Goal: Task Accomplishment & Management: Complete application form

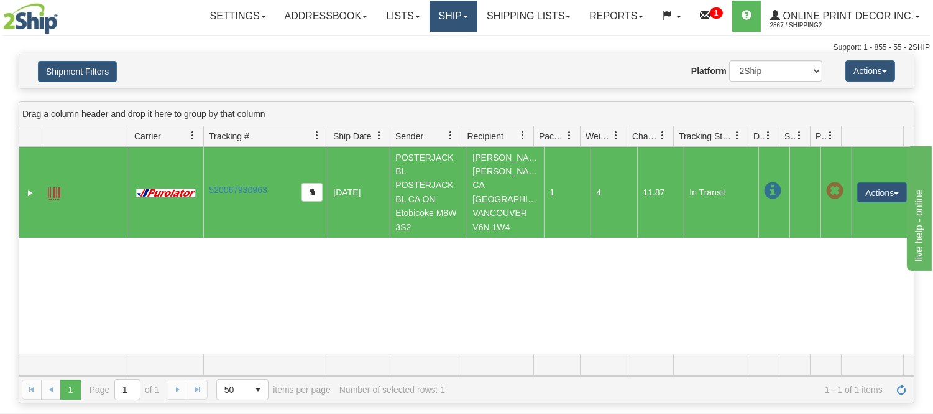
click at [430, 23] on link "Ship" at bounding box center [454, 16] width 48 height 31
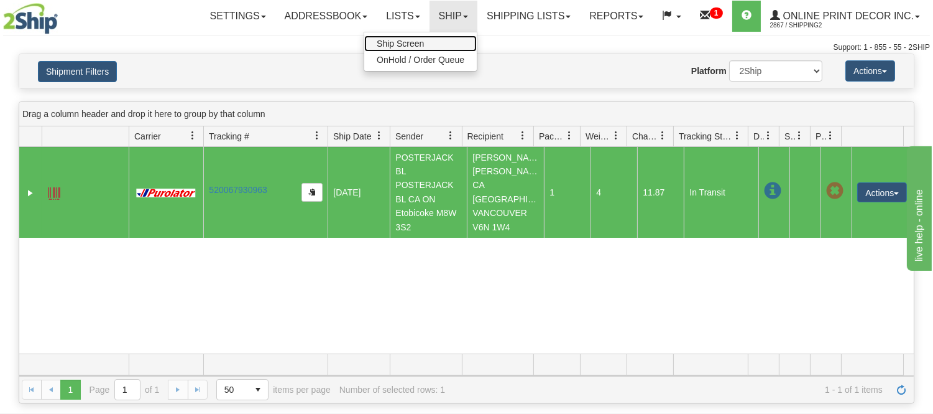
click at [419, 35] on link "Ship Screen" at bounding box center [420, 43] width 113 height 16
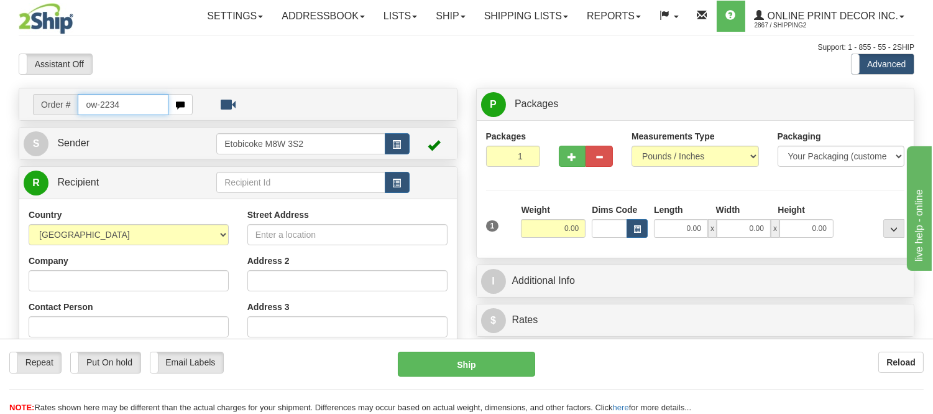
type input "ow-2234"
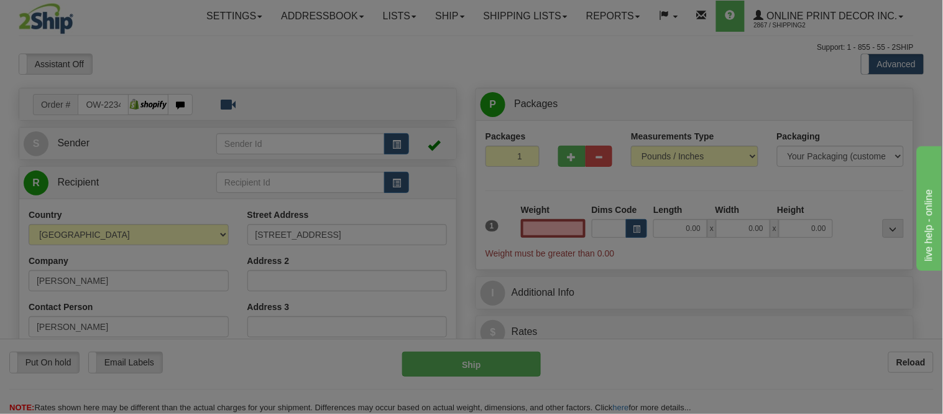
type input "SASKATOON"
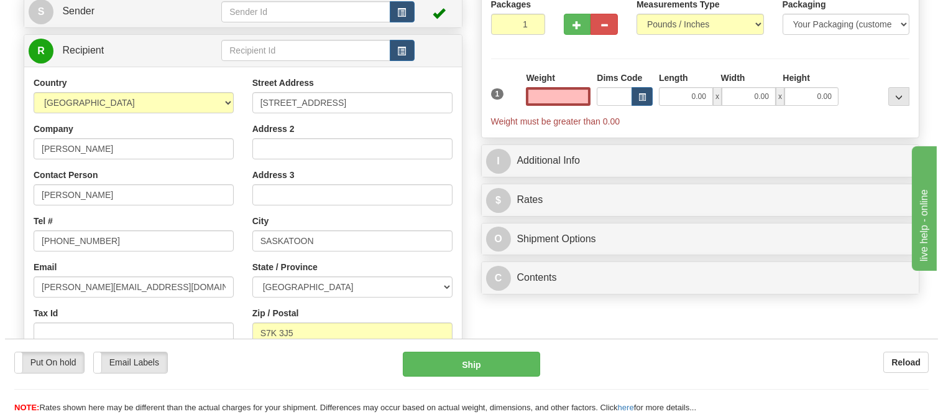
scroll to position [138, 0]
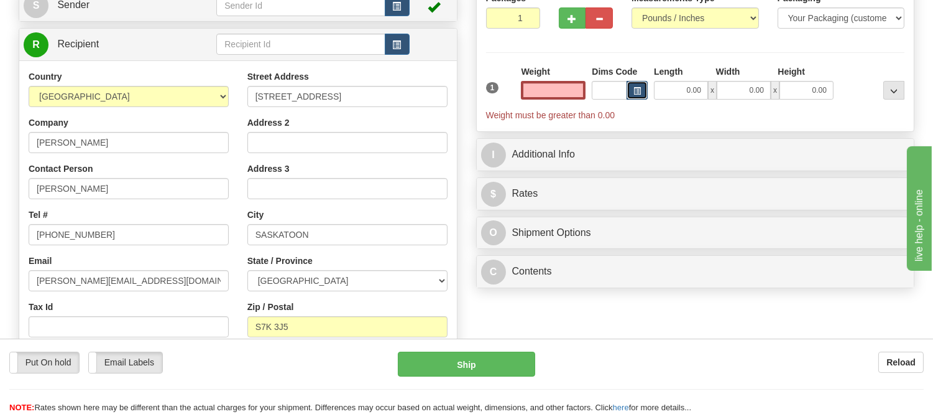
type input "0.00"
click at [631, 95] on button "button" at bounding box center [637, 90] width 21 height 19
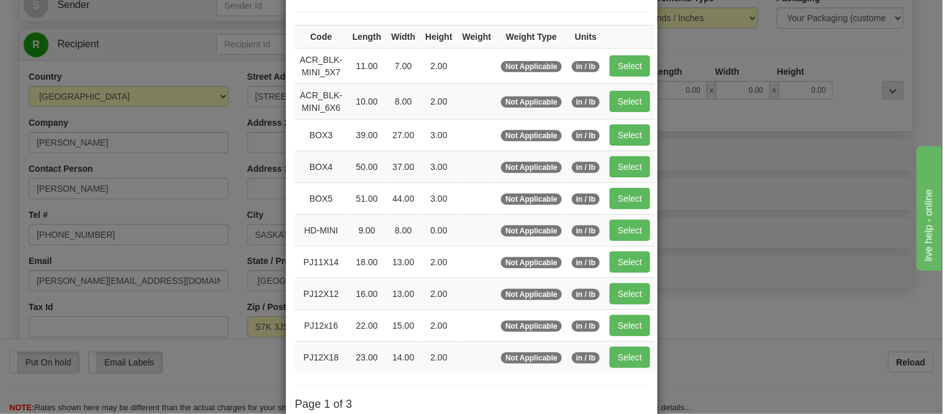
scroll to position [207, 0]
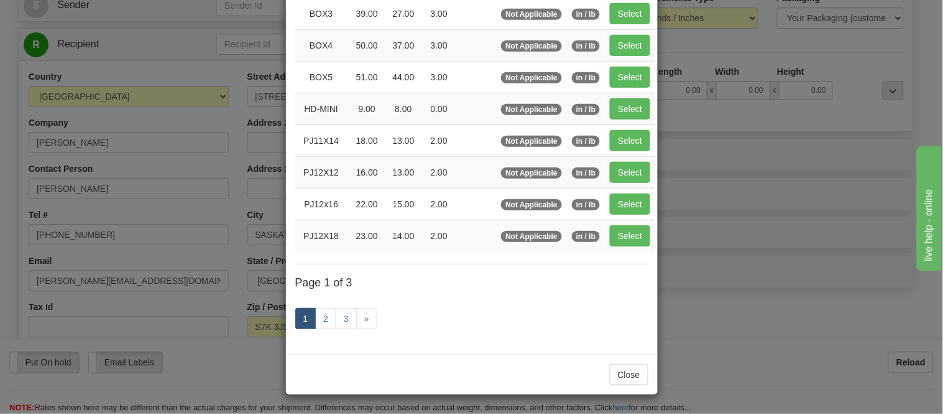
click at [310, 320] on link "1" at bounding box center [305, 318] width 21 height 21
click at [317, 317] on link "2" at bounding box center [325, 318] width 21 height 21
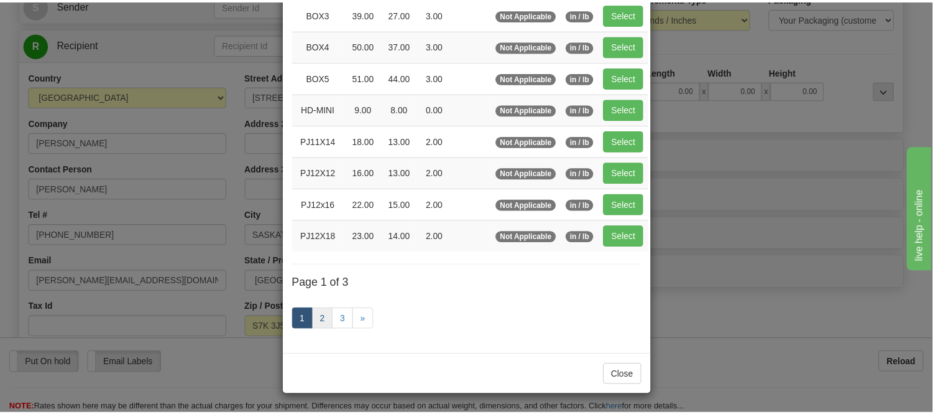
scroll to position [202, 0]
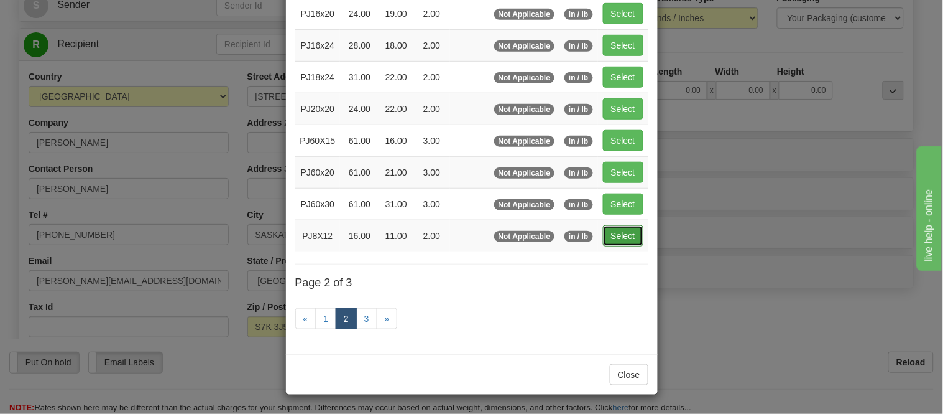
click at [618, 244] on button "Select" at bounding box center [623, 235] width 40 height 21
type input "PJ8X12"
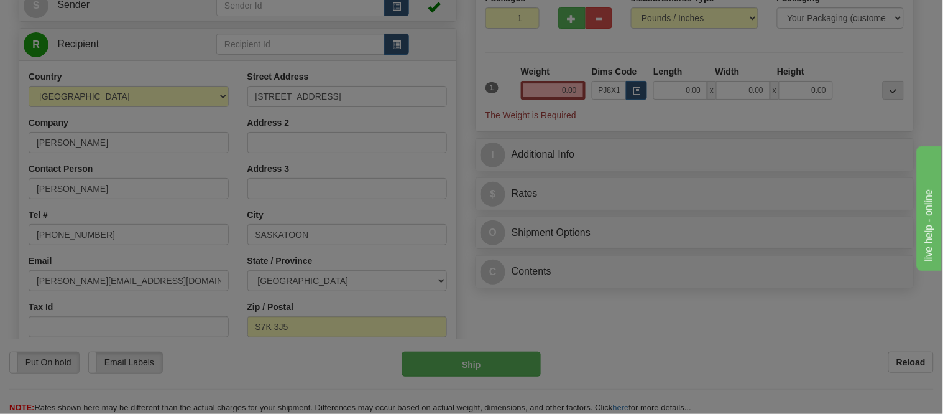
type input "16.00"
type input "11.00"
type input "2.00"
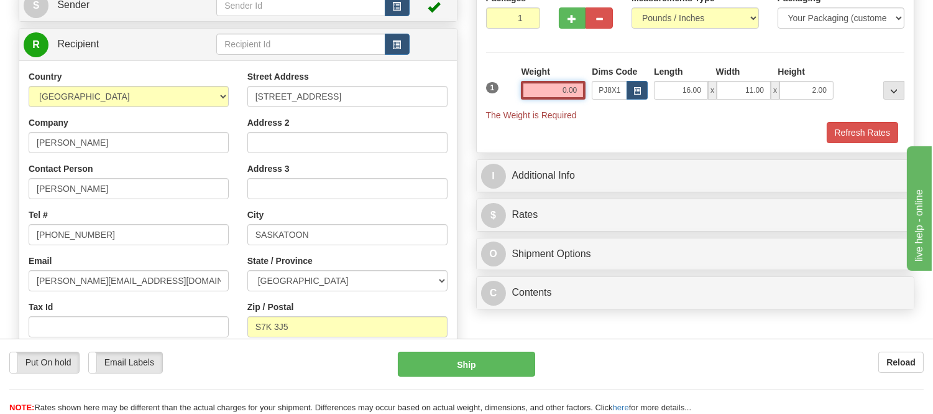
drag, startPoint x: 583, startPoint y: 88, endPoint x: 506, endPoint y: 81, distance: 76.8
click at [506, 81] on div "1 Weight 0.00 Dims Code x x" at bounding box center [695, 93] width 425 height 56
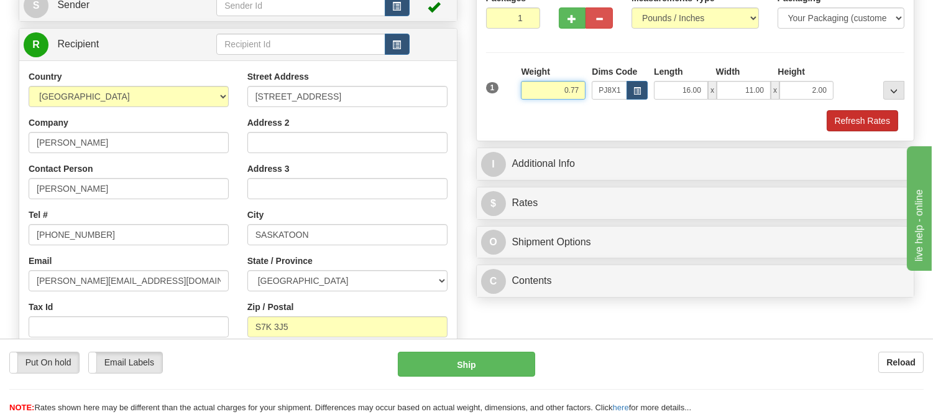
type input "0.77"
click at [841, 112] on button "Refresh Rates" at bounding box center [863, 120] width 72 height 21
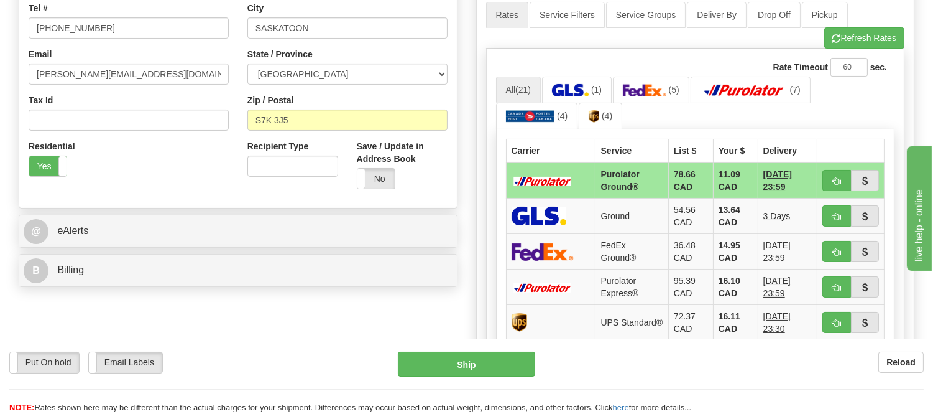
scroll to position [345, 0]
click at [840, 177] on span "button" at bounding box center [837, 181] width 9 height 8
type input "260"
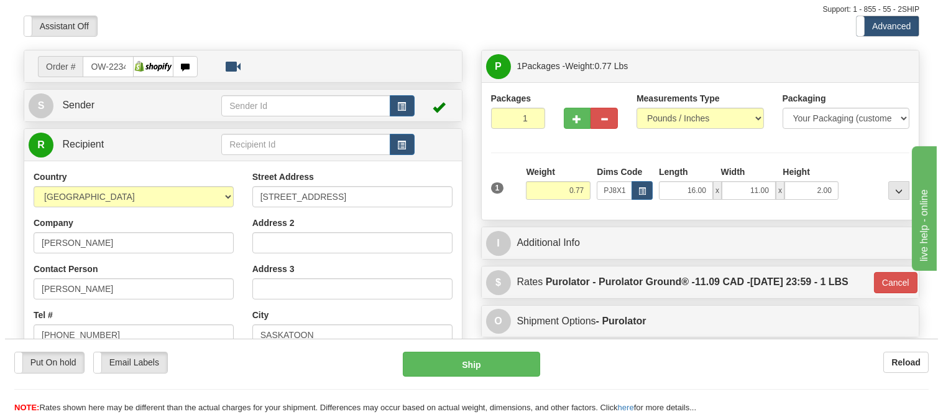
scroll to position [69, 0]
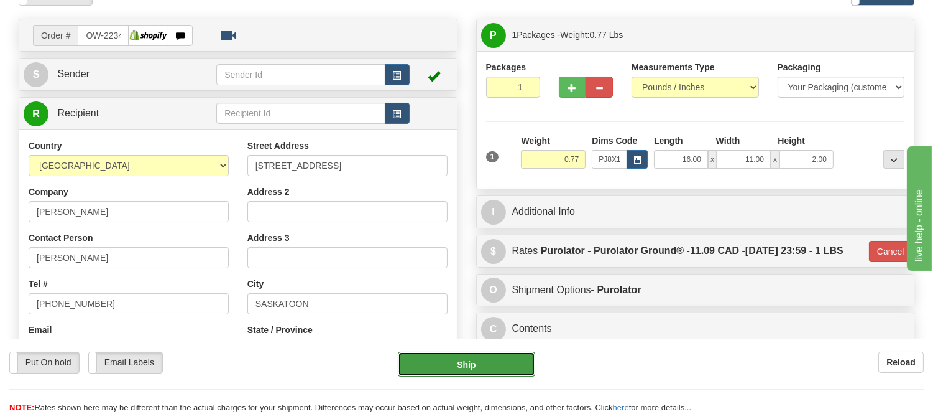
click at [483, 356] on button "Ship" at bounding box center [466, 363] width 137 height 25
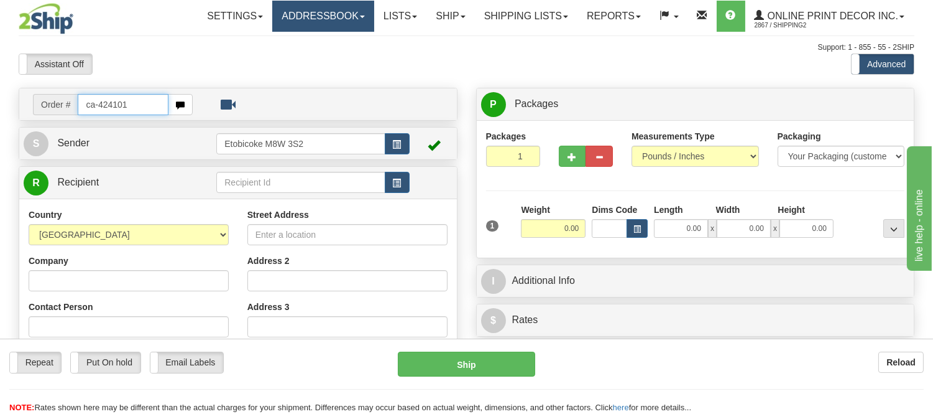
type input "ca-424101"
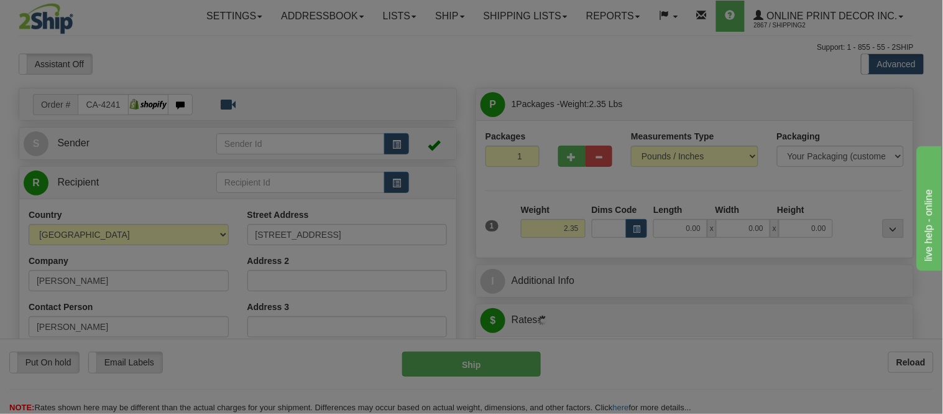
type input "WHITEHORSE"
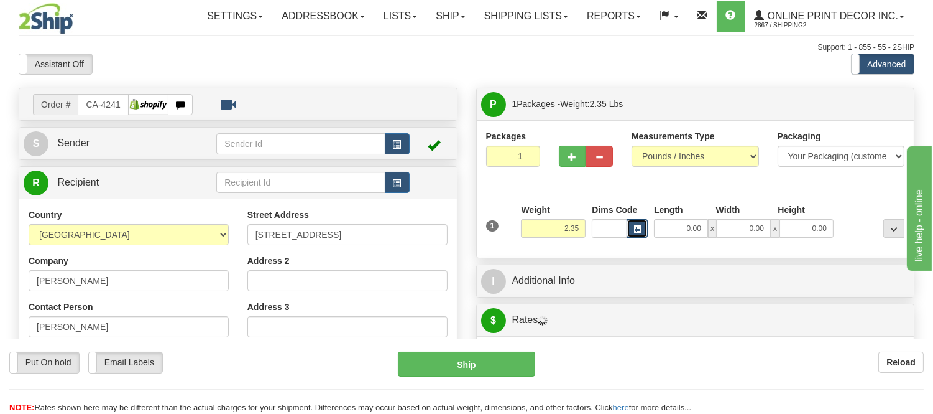
click at [638, 227] on span "button" at bounding box center [637, 229] width 7 height 7
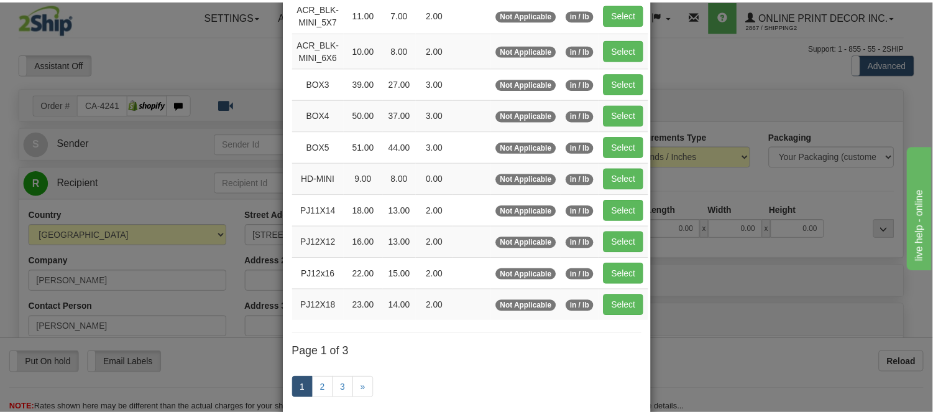
scroll to position [138, 0]
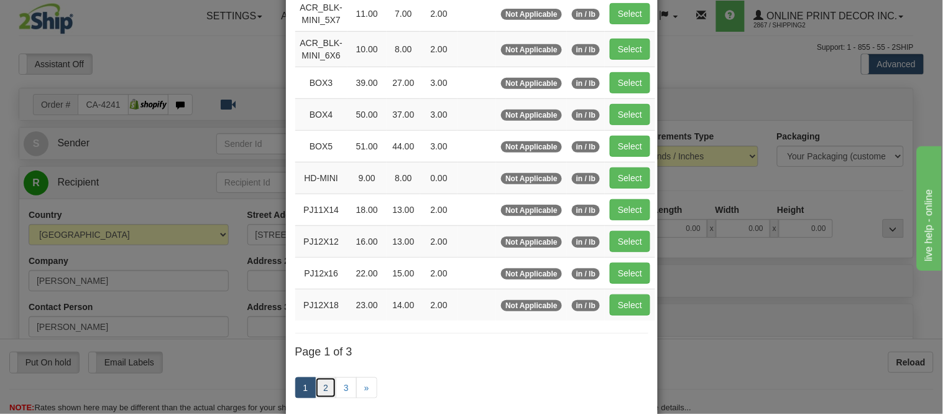
click at [323, 384] on link "2" at bounding box center [325, 387] width 21 height 21
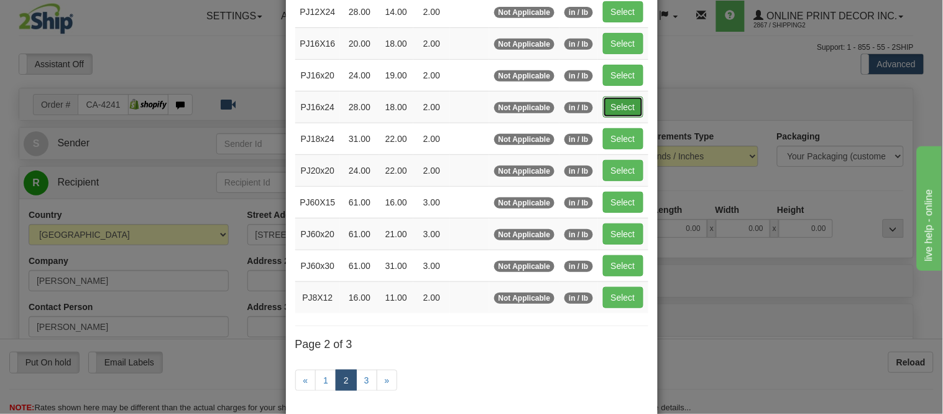
click at [610, 117] on button "Select" at bounding box center [623, 106] width 40 height 21
type input "PJ16x24"
type input "28.00"
type input "18.00"
type input "2.00"
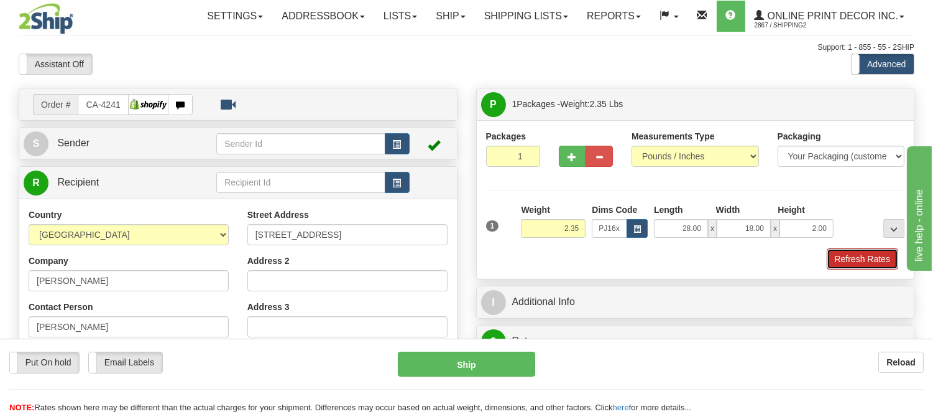
click at [876, 259] on button "Refresh Rates" at bounding box center [863, 258] width 72 height 21
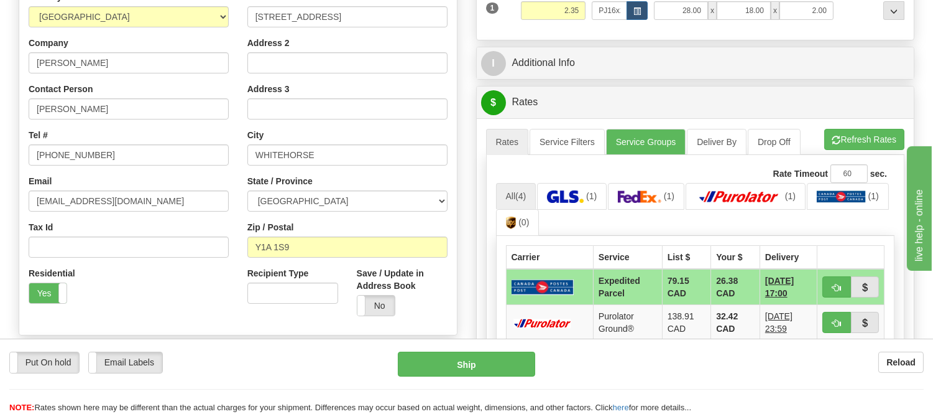
scroll to position [276, 0]
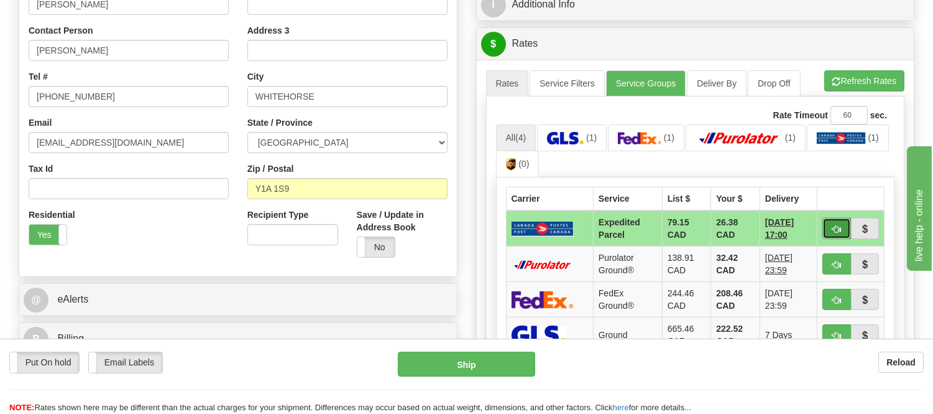
click at [834, 221] on button "button" at bounding box center [837, 228] width 29 height 21
type input "DOM.EP"
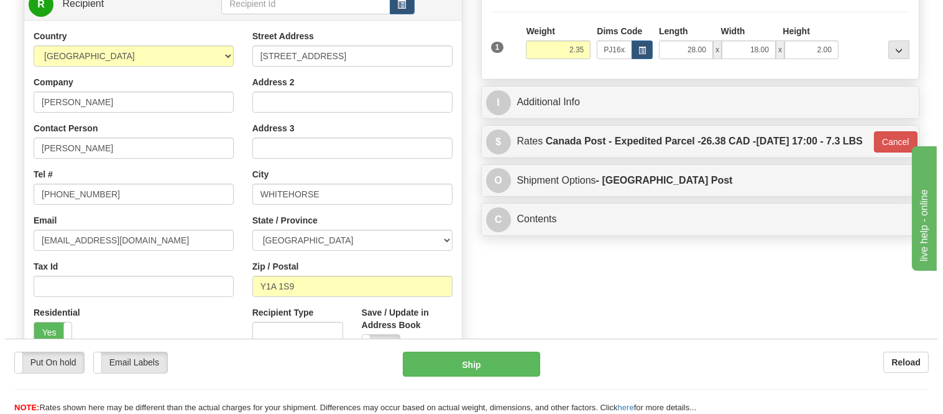
scroll to position [69, 0]
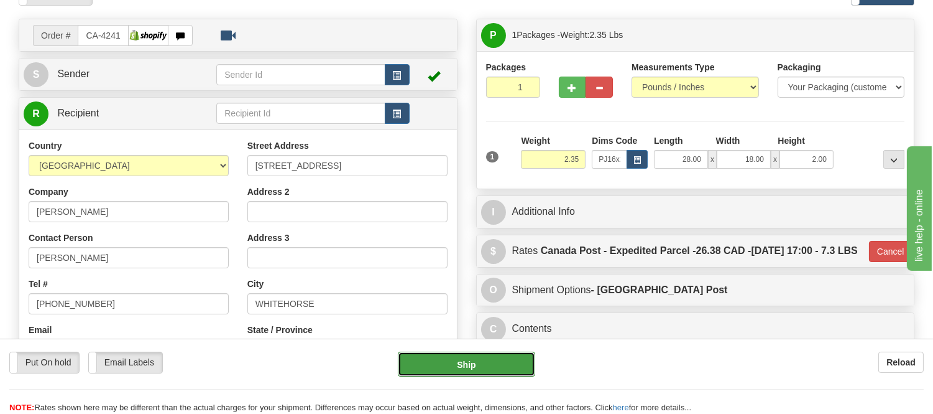
click at [467, 363] on button "Ship" at bounding box center [466, 363] width 137 height 25
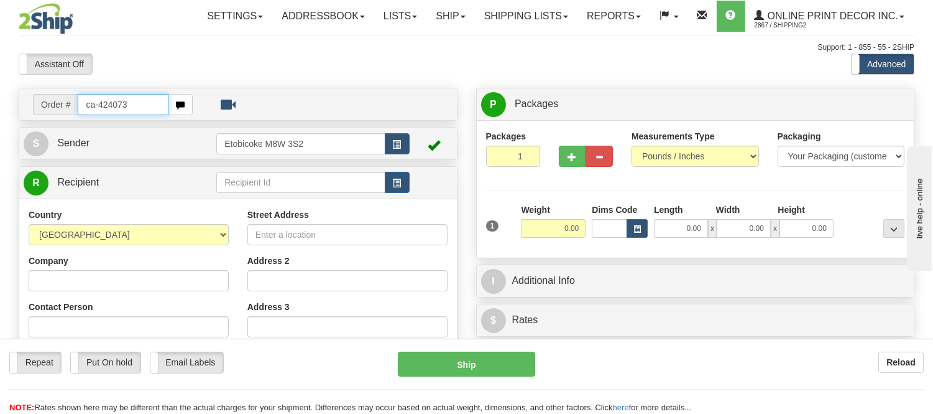
type input "ca-424073"
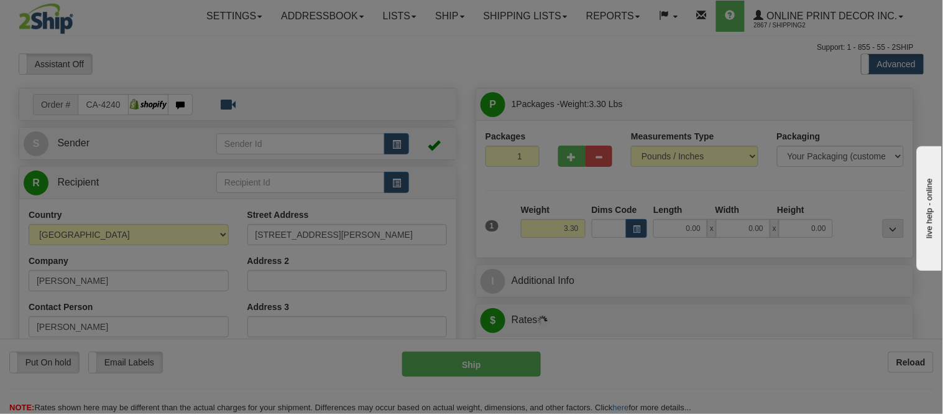
type input "JORDAN FALLS"
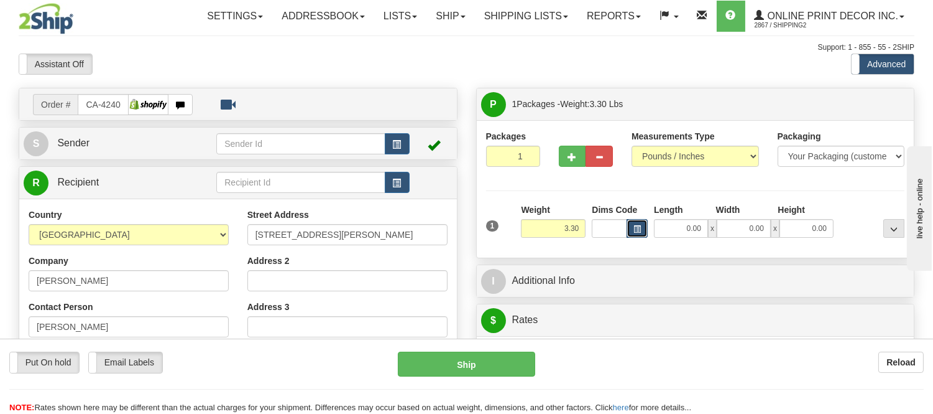
click at [644, 233] on button "button" at bounding box center [637, 228] width 21 height 19
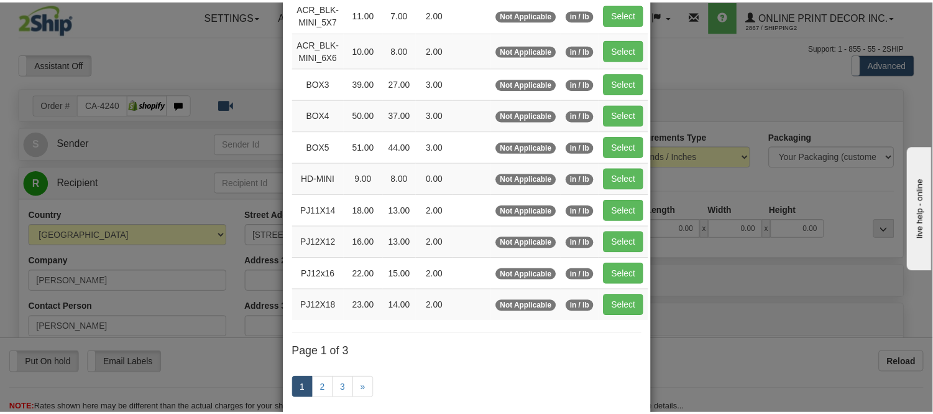
scroll to position [138, 0]
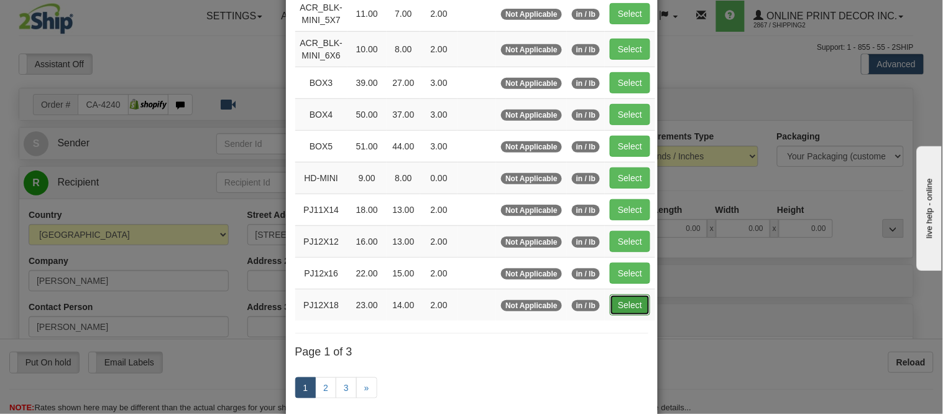
click at [616, 301] on button "Select" at bounding box center [630, 304] width 40 height 21
type input "PJ12X18"
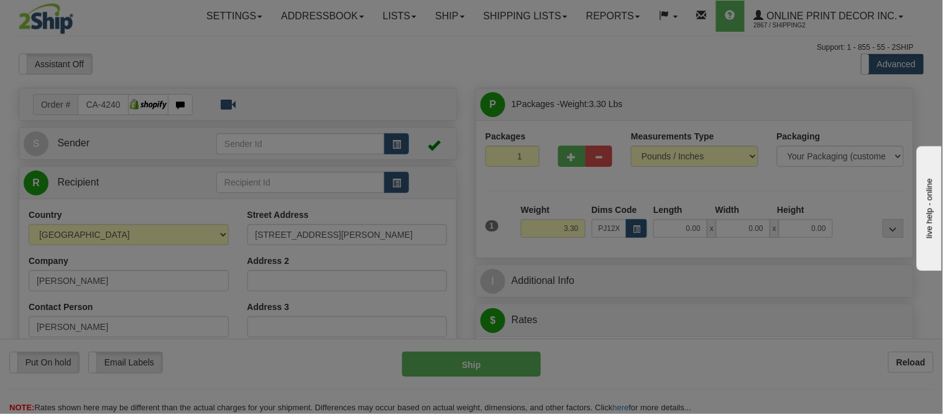
type input "23.00"
type input "14.00"
type input "2.00"
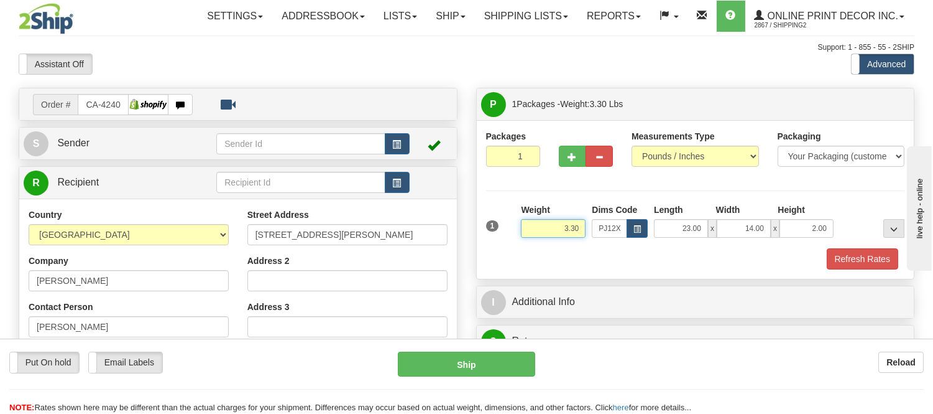
drag, startPoint x: 581, startPoint y: 228, endPoint x: 514, endPoint y: 220, distance: 67.6
click at [514, 220] on div "1 Weight 3.30 Dims Code x x" at bounding box center [695, 225] width 425 height 44
click button "Delete" at bounding box center [0, 0] width 0 height 0
type input "5.00"
drag, startPoint x: 828, startPoint y: 224, endPoint x: 766, endPoint y: 234, distance: 62.5
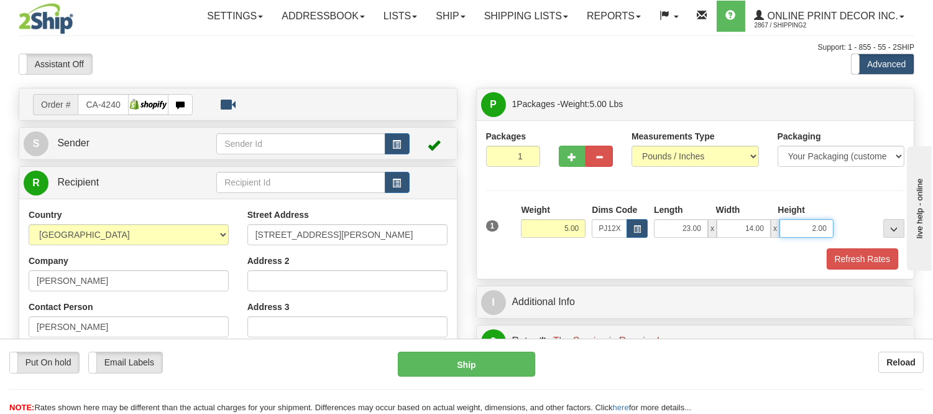
click at [766, 234] on div "23.00 x 14.00 x 2.00" at bounding box center [744, 228] width 180 height 19
click button "Delete" at bounding box center [0, 0] width 0 height 0
type input "6.00"
click at [890, 255] on button "Refresh Rates" at bounding box center [863, 258] width 72 height 21
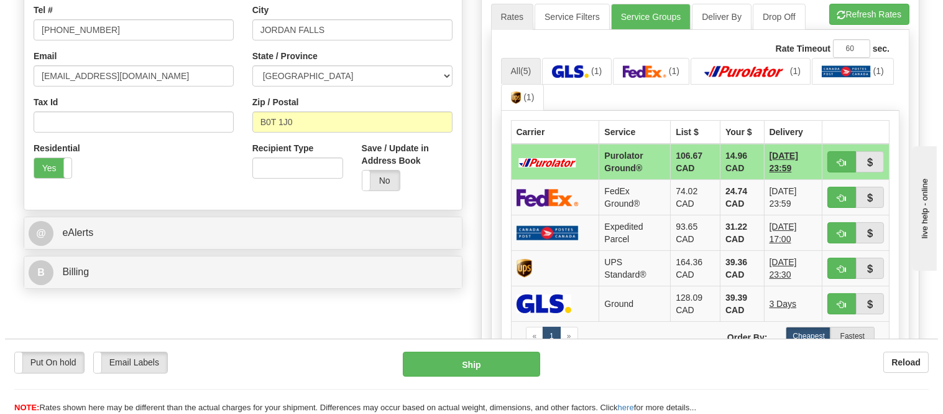
scroll to position [345, 0]
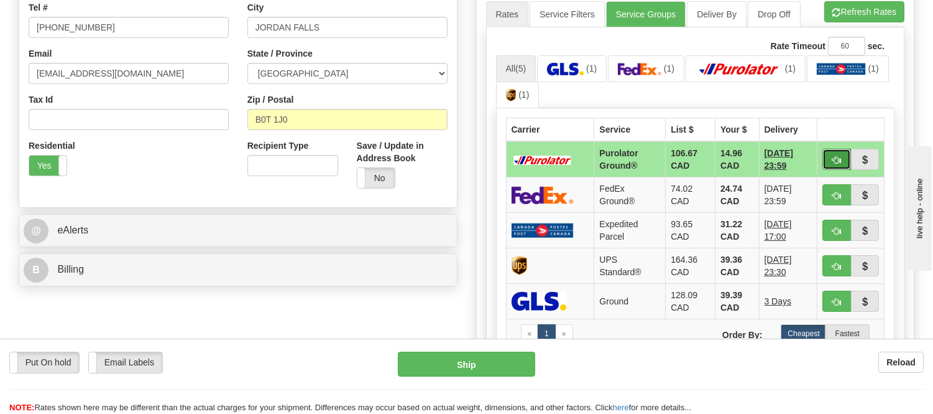
click at [830, 155] on button "button" at bounding box center [837, 159] width 29 height 21
type input "260"
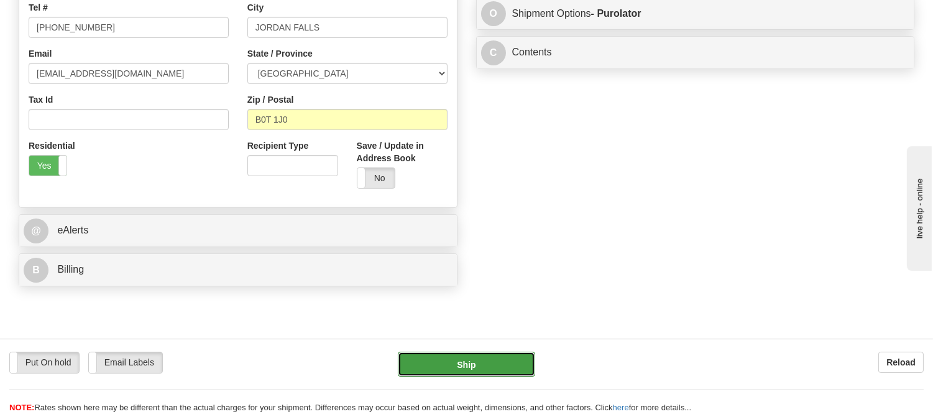
click at [504, 361] on button "Ship" at bounding box center [466, 363] width 137 height 25
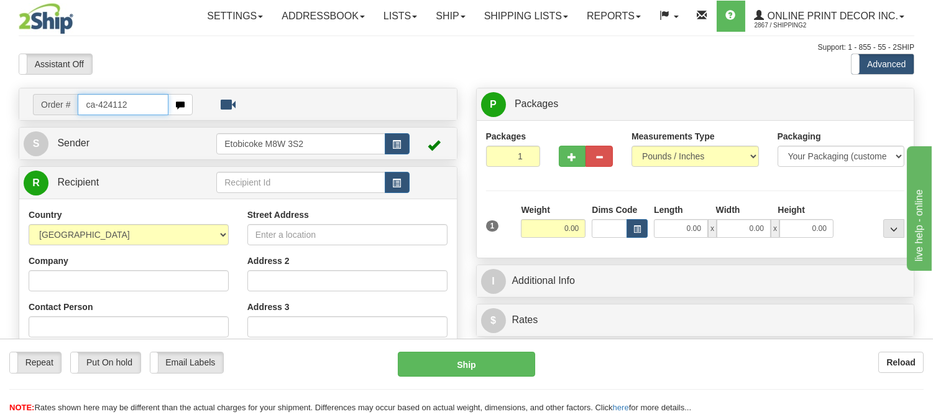
type input "ca-424112"
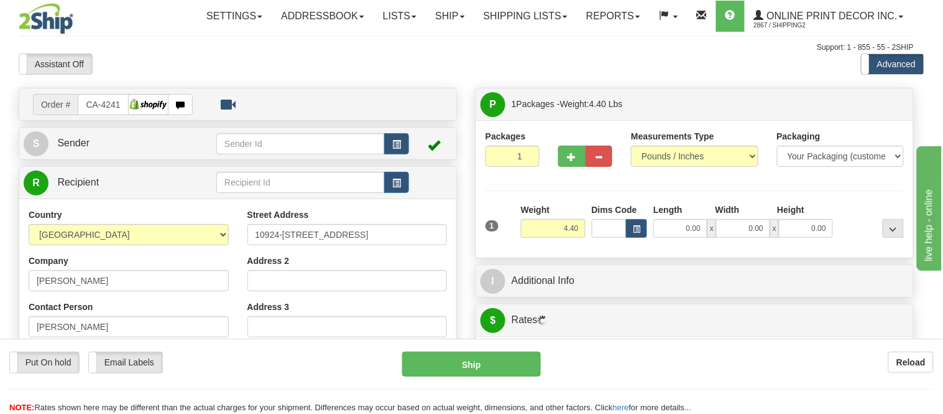
type input "[GEOGRAPHIC_DATA]"
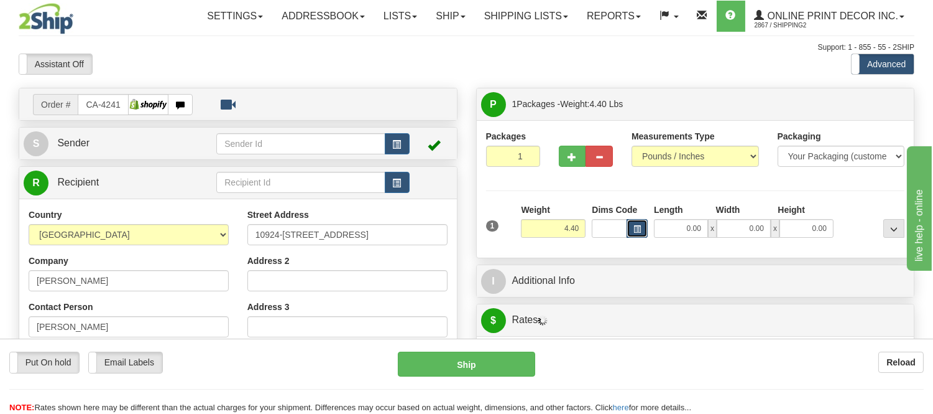
click at [639, 231] on span "button" at bounding box center [637, 229] width 7 height 7
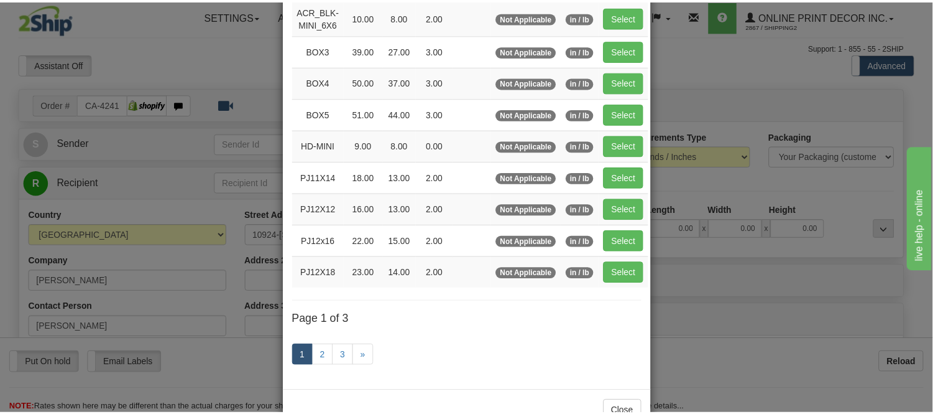
scroll to position [207, 0]
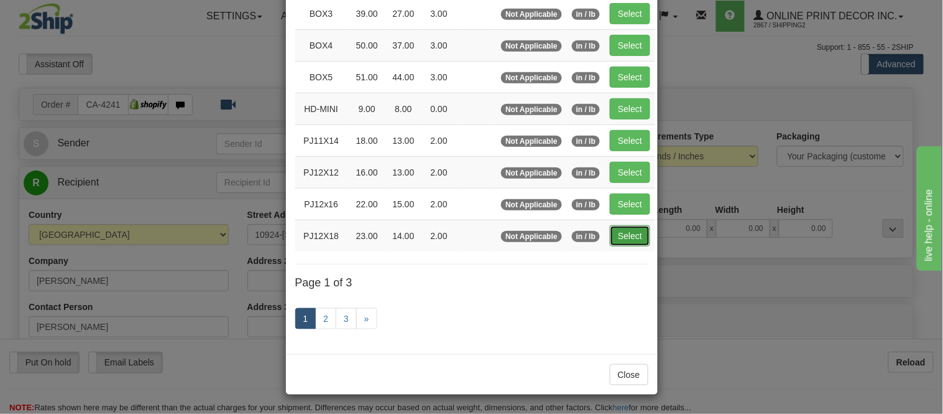
click at [626, 231] on button "Select" at bounding box center [630, 235] width 40 height 21
type input "PJ12X18"
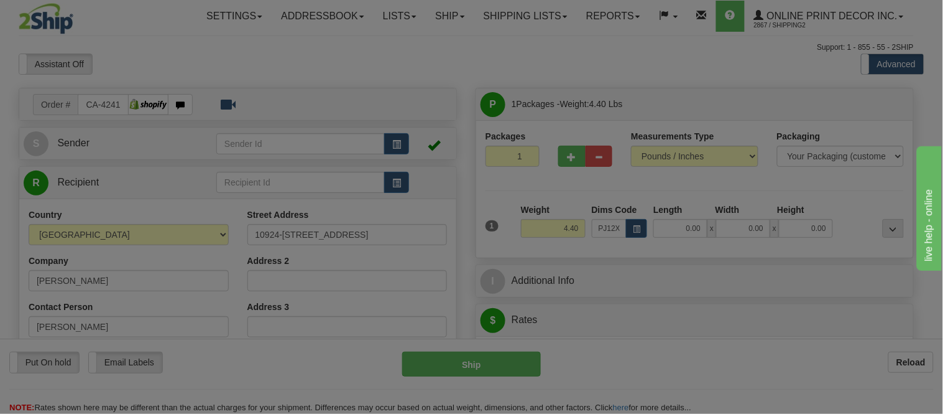
type input "23.00"
type input "14.00"
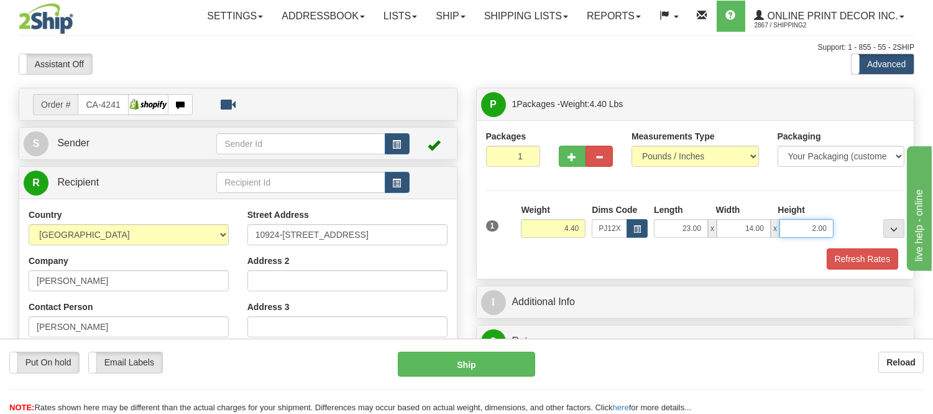
drag, startPoint x: 826, startPoint y: 226, endPoint x: 797, endPoint y: 238, distance: 31.5
click at [797, 238] on input "2.00" at bounding box center [807, 228] width 54 height 19
click button "Delete" at bounding box center [0, 0] width 0 height 0
type input "6.00"
click at [851, 261] on button "Refresh Rates" at bounding box center [863, 258] width 72 height 21
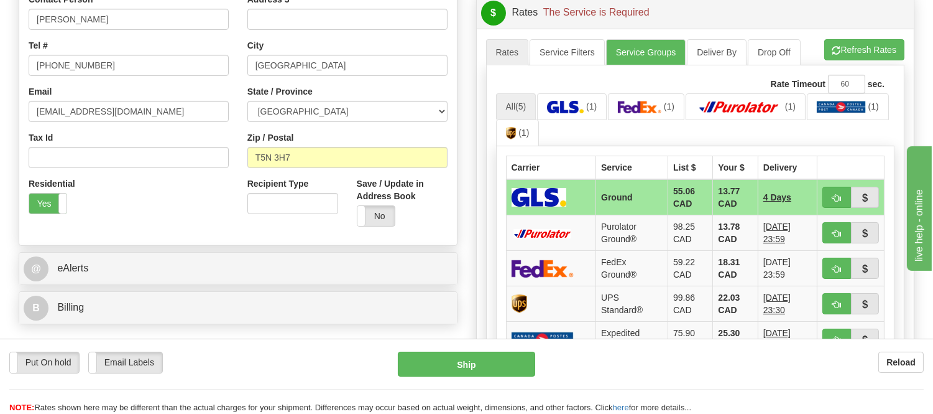
scroll to position [345, 0]
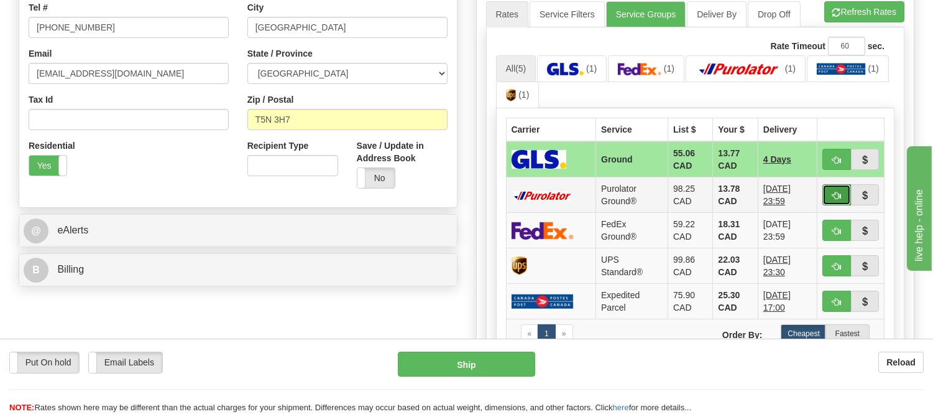
click at [828, 193] on button "button" at bounding box center [837, 194] width 29 height 21
type input "260"
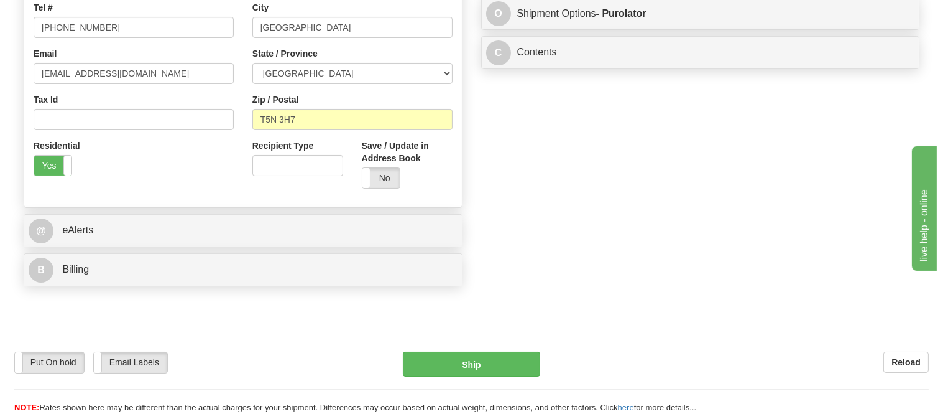
scroll to position [69, 0]
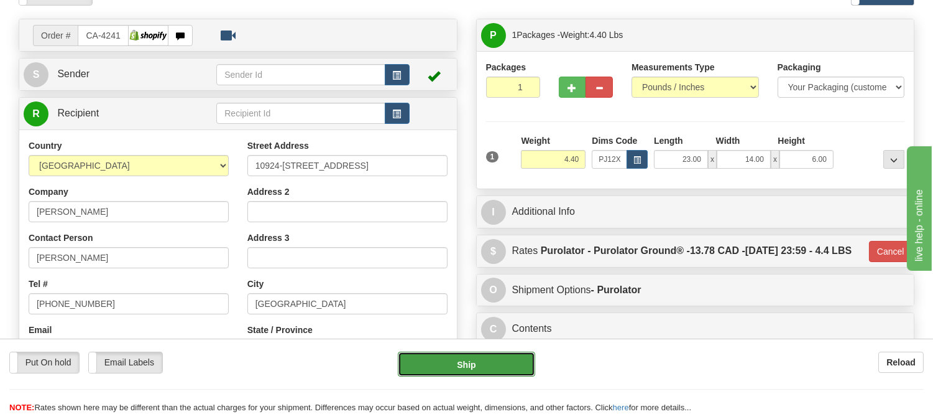
click at [506, 364] on button "Ship" at bounding box center [466, 363] width 137 height 25
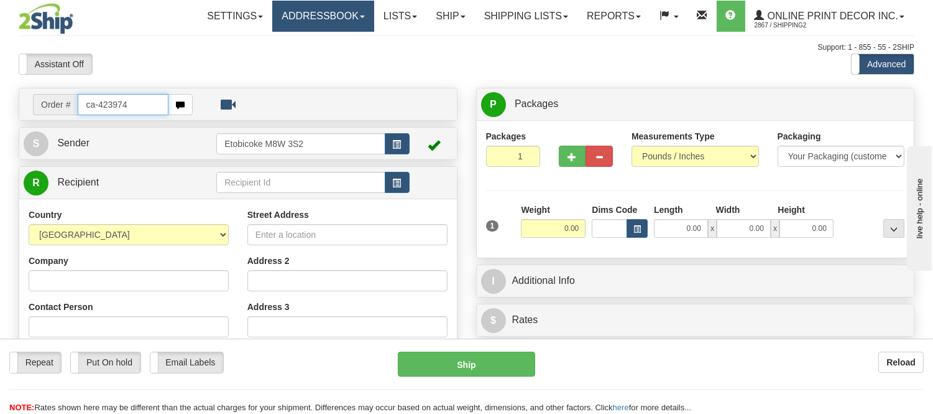
type input "ca-423974"
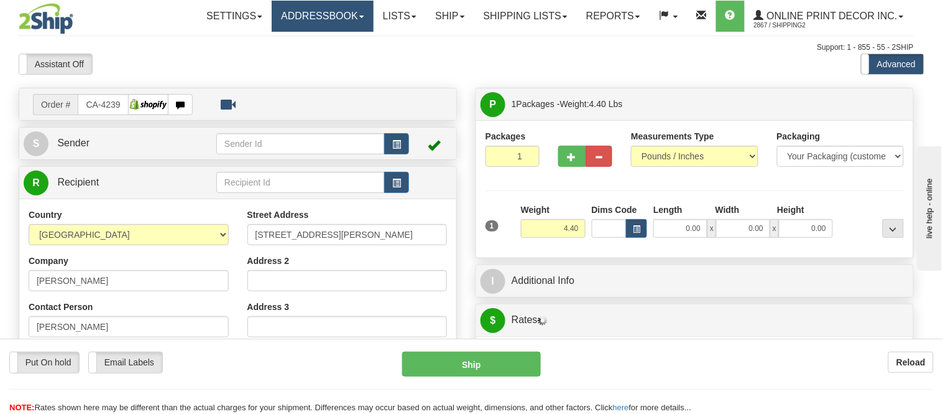
type input "TORONTO"
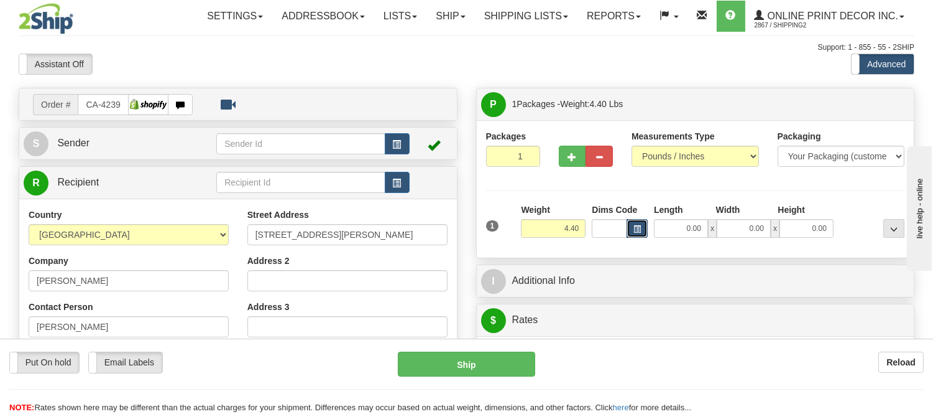
click at [641, 232] on button "button" at bounding box center [637, 228] width 21 height 19
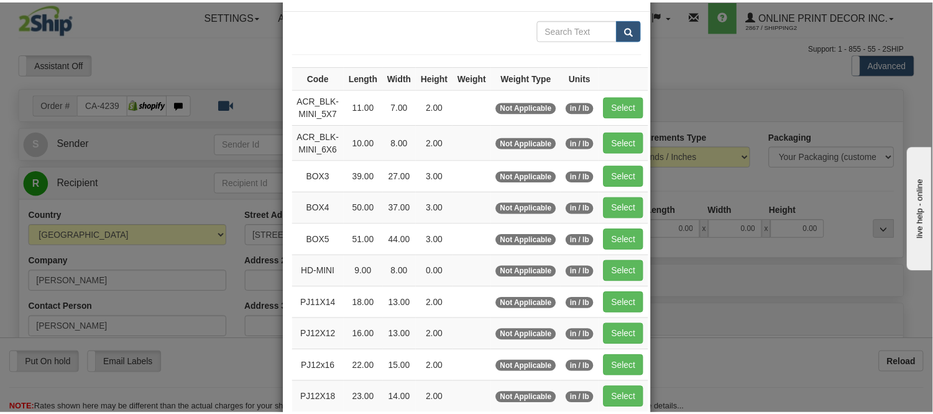
scroll to position [69, 0]
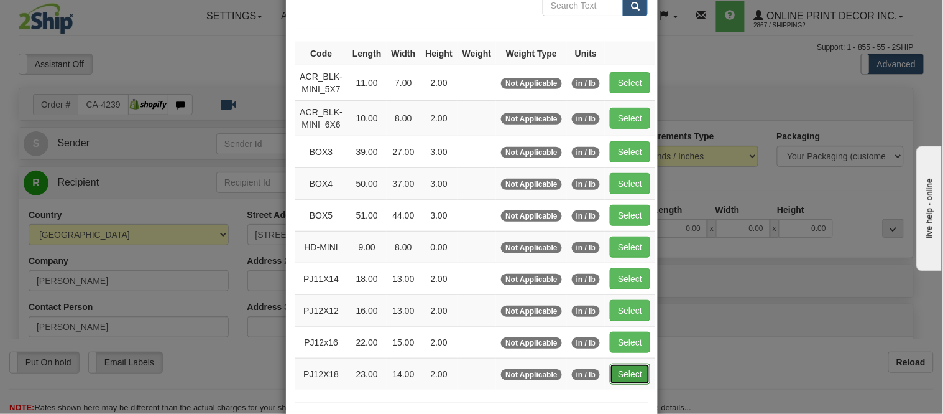
click at [614, 374] on button "Select" at bounding box center [630, 373] width 40 height 21
type input "PJ12X18"
type input "23.00"
type input "14.00"
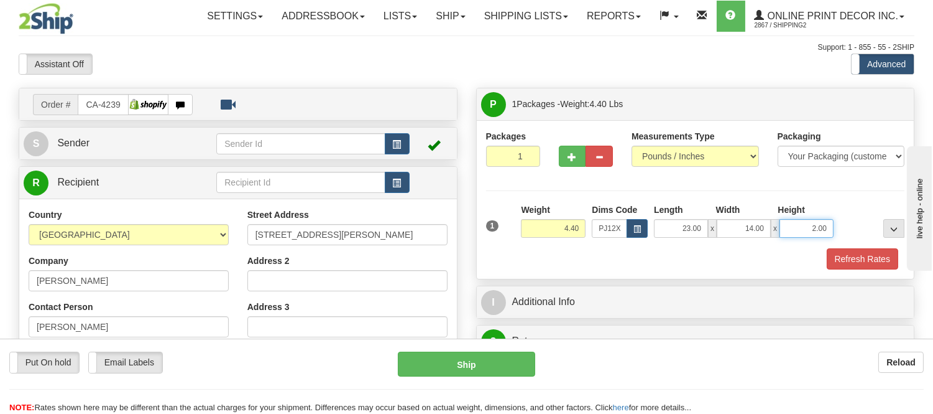
drag, startPoint x: 831, startPoint y: 226, endPoint x: 753, endPoint y: 244, distance: 80.4
click at [753, 244] on div "1 Weight 4.40 Dims Code x x" at bounding box center [695, 225] width 425 height 44
click button "Delete" at bounding box center [0, 0] width 0 height 0
type input "6.00"
drag, startPoint x: 581, startPoint y: 224, endPoint x: 521, endPoint y: 238, distance: 61.4
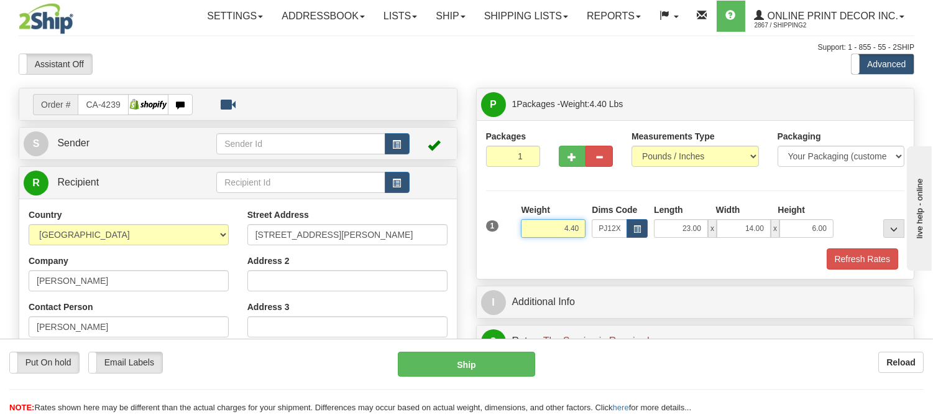
click at [521, 238] on div "Weight 4.40" at bounding box center [553, 225] width 71 height 44
click button "Delete" at bounding box center [0, 0] width 0 height 0
type input "5.00"
click at [867, 264] on button "Refresh Rates" at bounding box center [863, 258] width 72 height 21
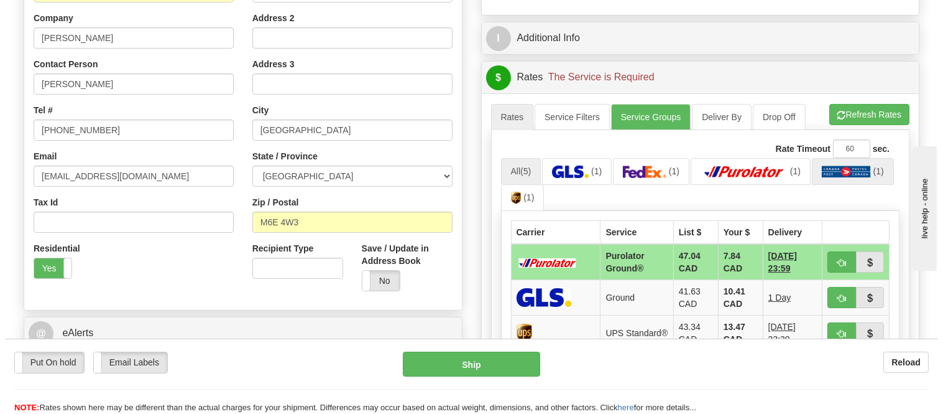
scroll to position [276, 0]
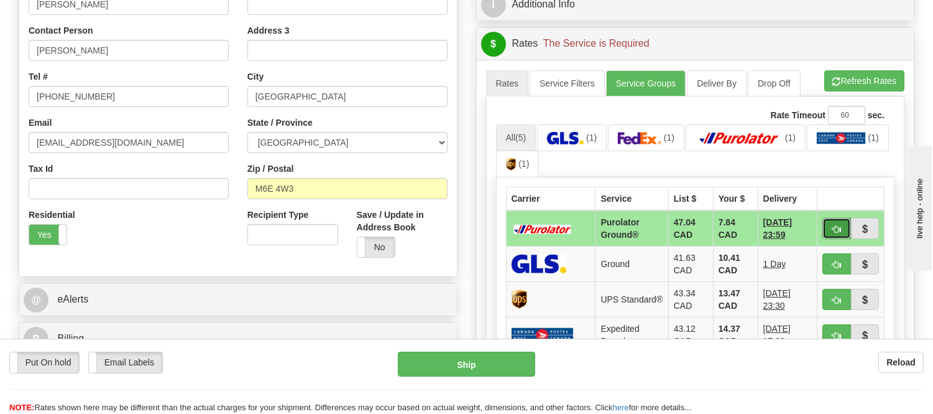
click at [843, 221] on button "button" at bounding box center [837, 228] width 29 height 21
type input "260"
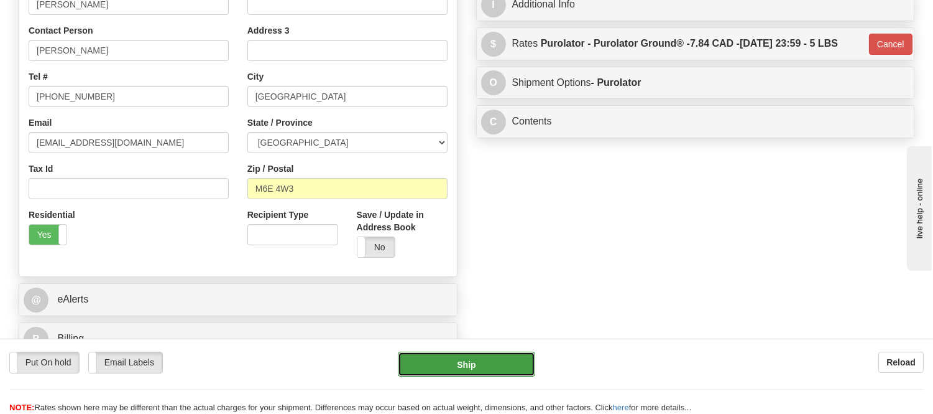
click at [512, 361] on button "Ship" at bounding box center [466, 363] width 137 height 25
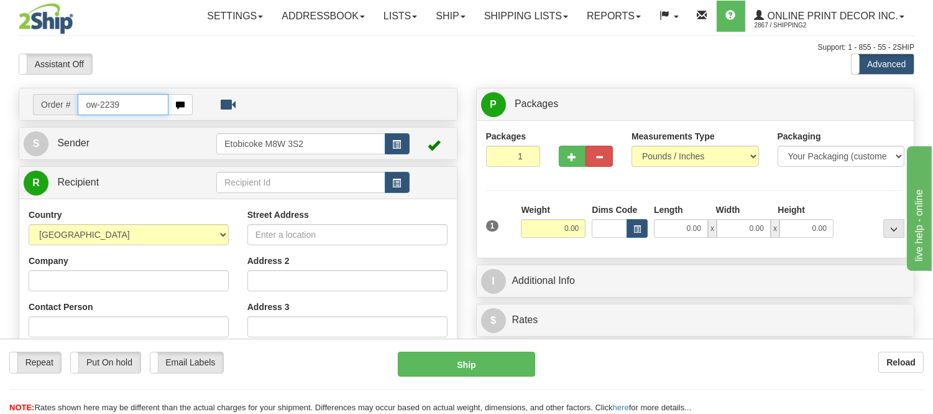
type input "ow-2239"
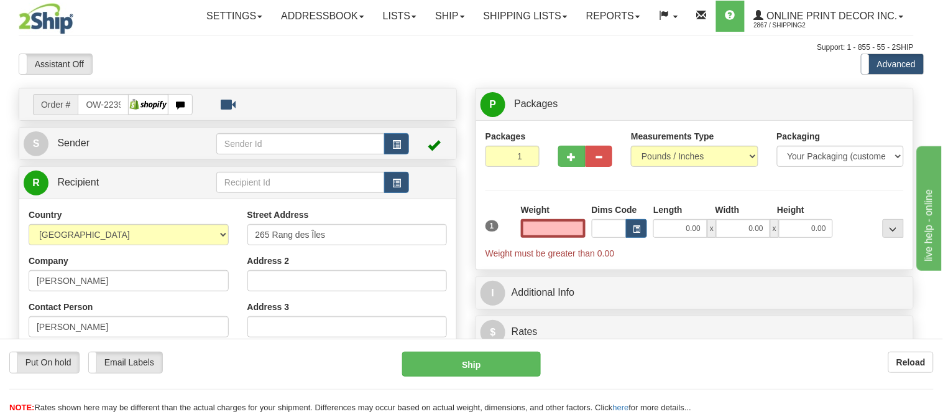
type input "SAINT-GEDEON"
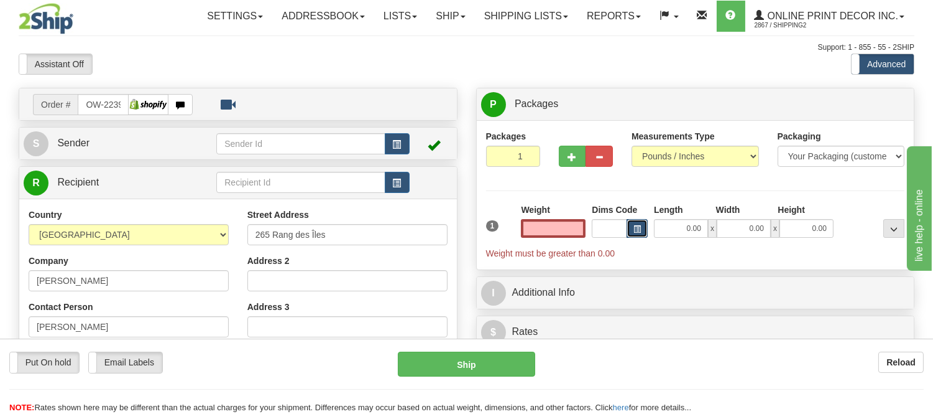
type input "0.00"
click at [642, 227] on button "button" at bounding box center [637, 228] width 21 height 19
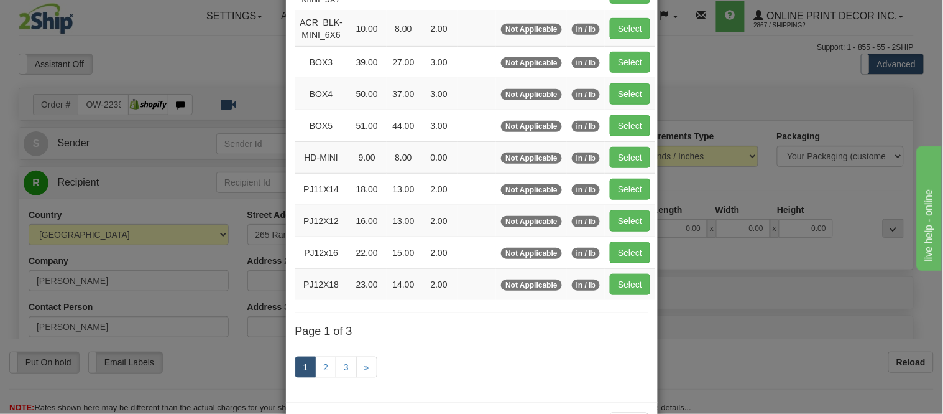
scroll to position [207, 0]
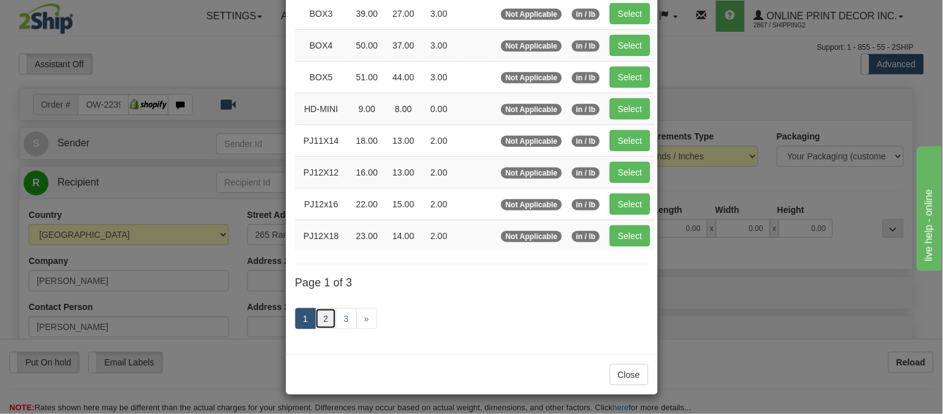
click at [325, 321] on link "2" at bounding box center [325, 318] width 21 height 21
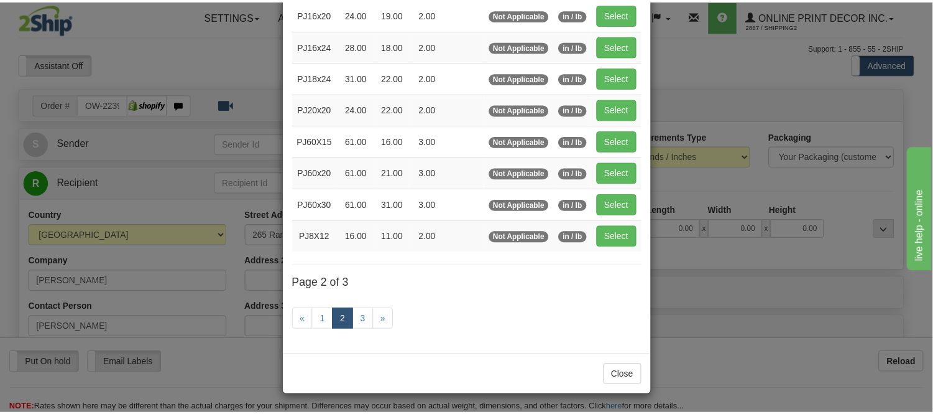
scroll to position [202, 0]
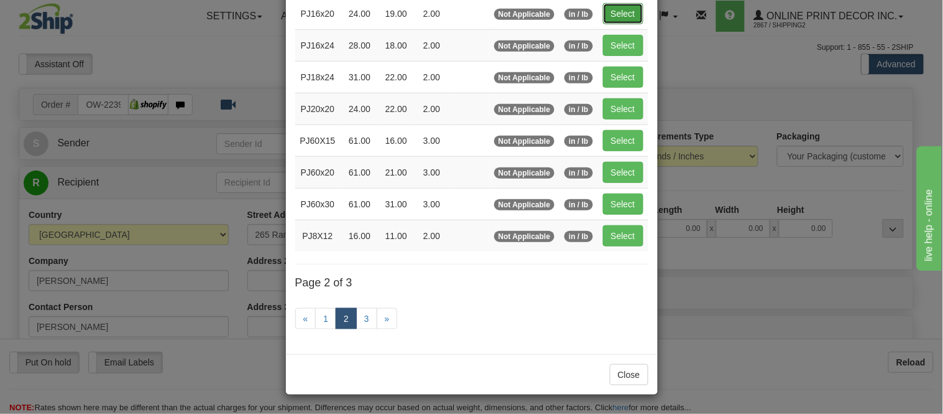
click at [619, 10] on button "Select" at bounding box center [623, 13] width 40 height 21
type input "PJ16x20"
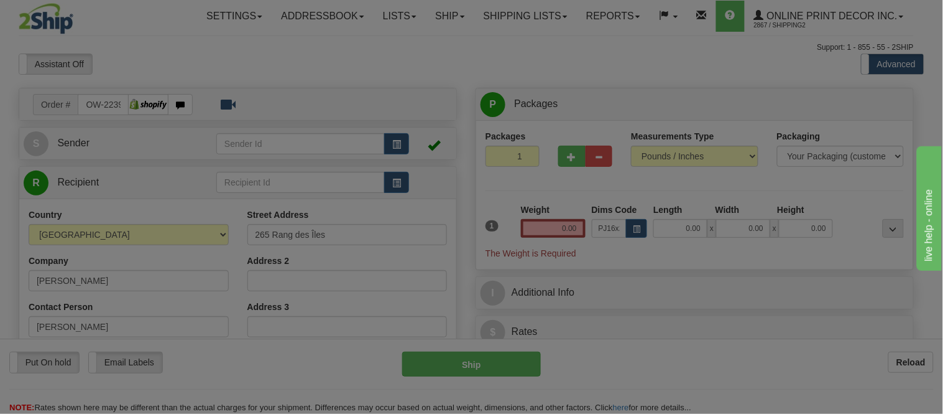
type input "24.00"
type input "19.00"
type input "2.00"
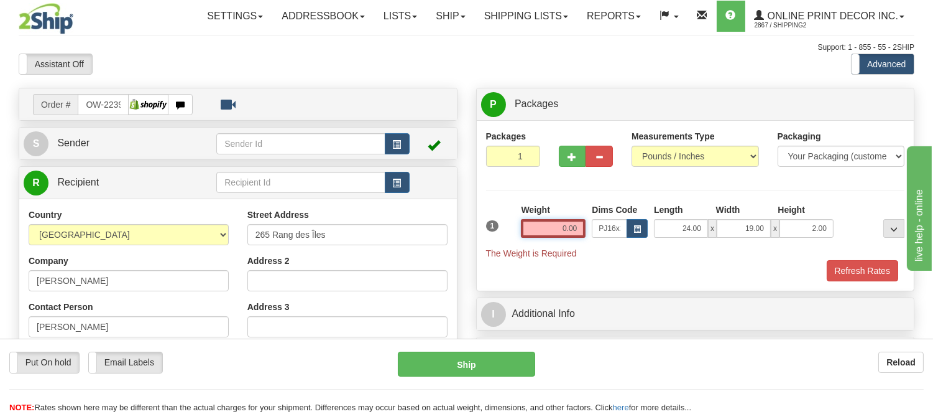
drag, startPoint x: 575, startPoint y: 234, endPoint x: 550, endPoint y: 228, distance: 25.8
click at [550, 228] on input "0.00" at bounding box center [553, 228] width 65 height 19
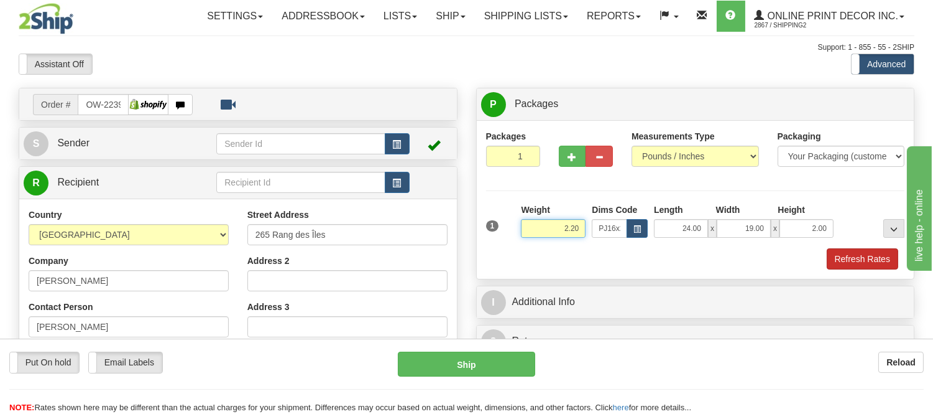
type input "2.20"
click at [854, 255] on button "Refresh Rates" at bounding box center [863, 258] width 72 height 21
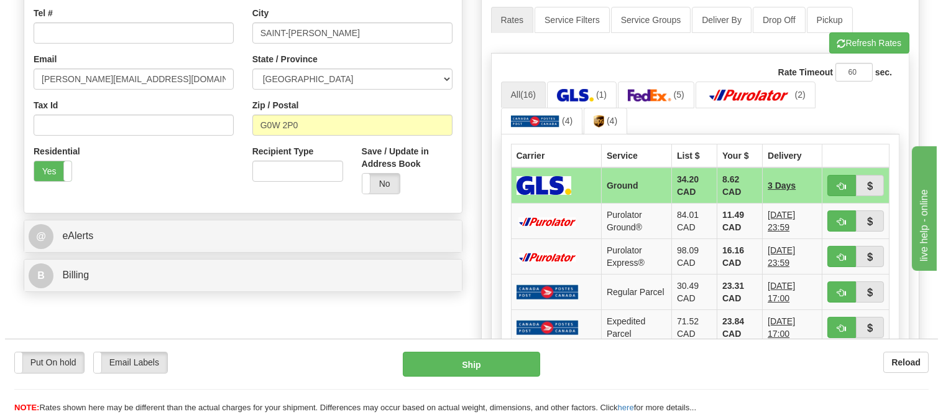
scroll to position [345, 0]
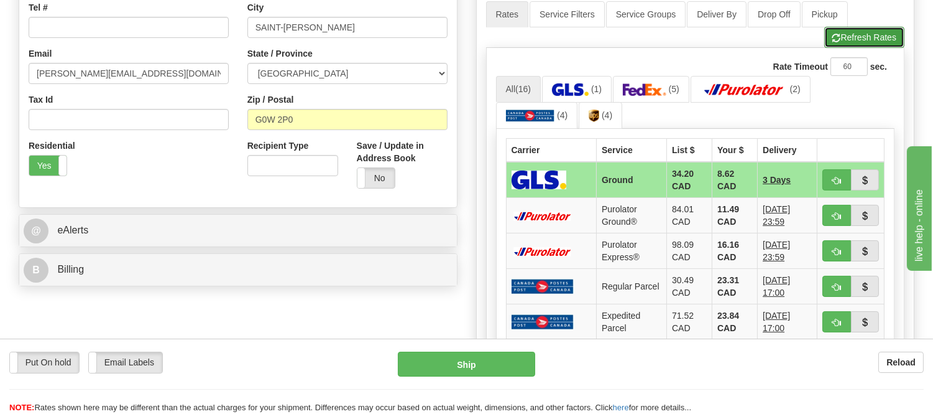
click at [869, 45] on button "Refresh Rates" at bounding box center [865, 37] width 80 height 21
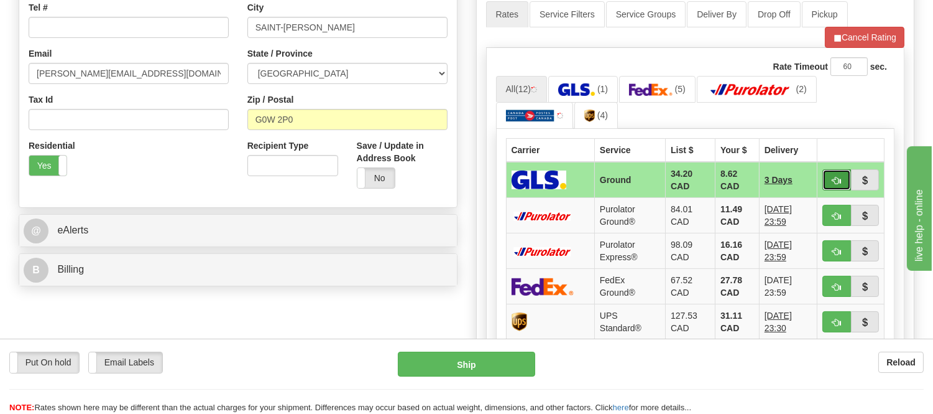
click at [835, 179] on span "button" at bounding box center [837, 181] width 9 height 8
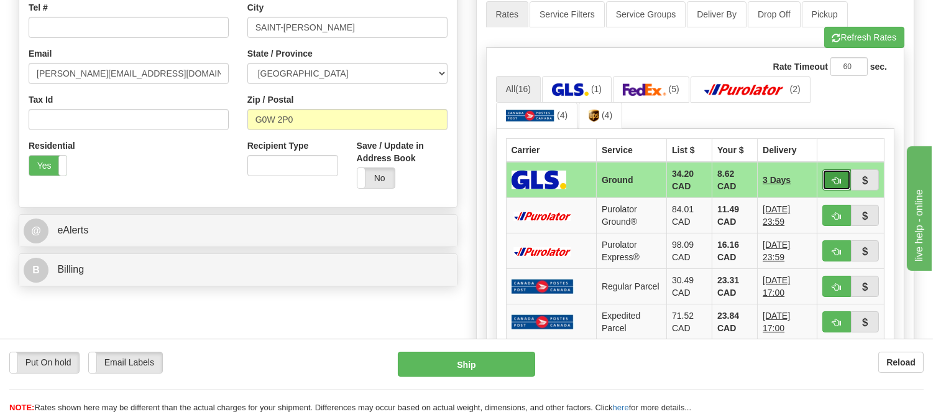
click at [840, 177] on button "button" at bounding box center [837, 179] width 29 height 21
type input "1"
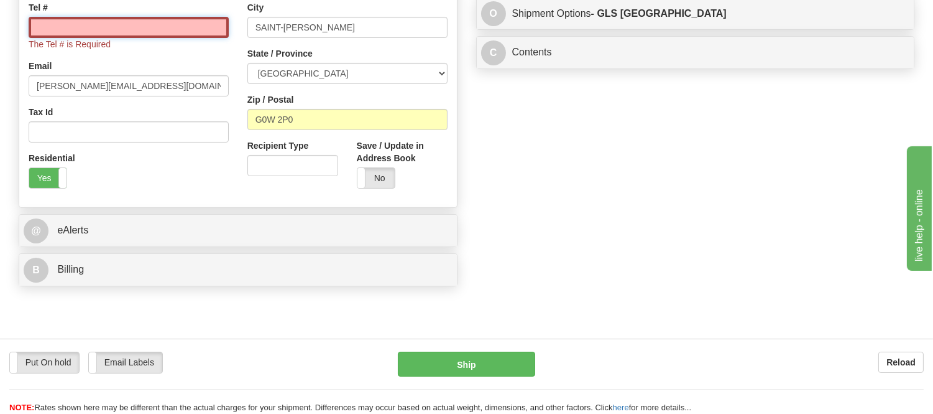
click at [197, 22] on input "Tel #" at bounding box center [129, 27] width 200 height 21
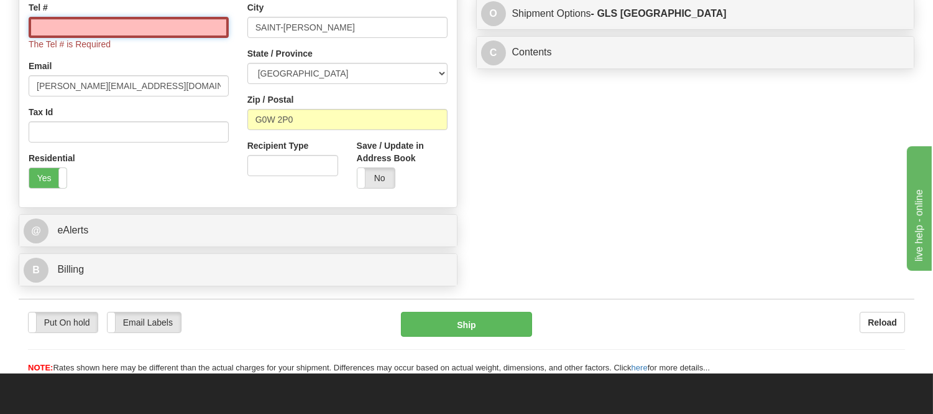
type input "416-406-6900"
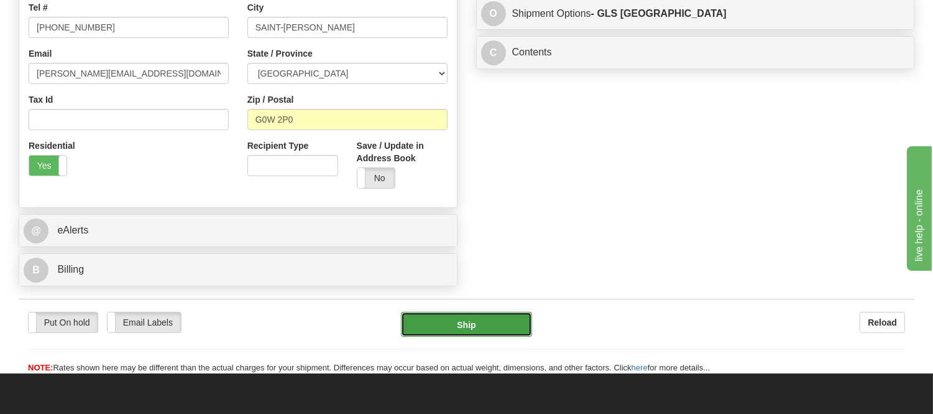
click at [491, 325] on button "Ship" at bounding box center [466, 324] width 131 height 25
